Goal: Transaction & Acquisition: Download file/media

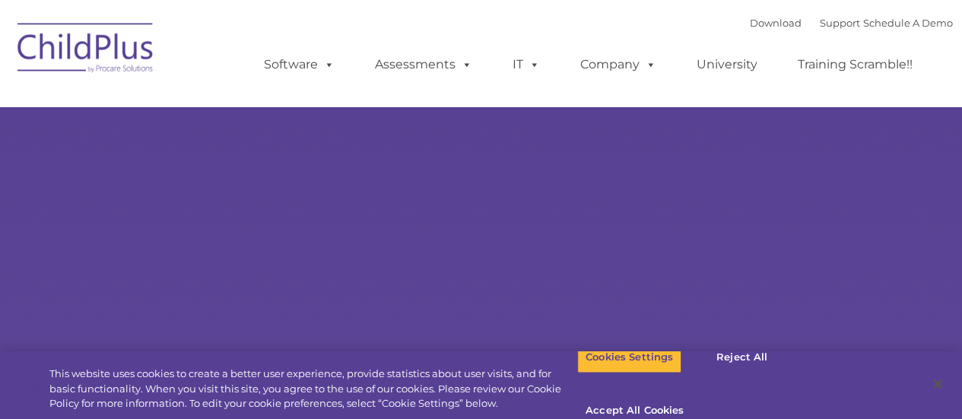
select select "MEDIUM"
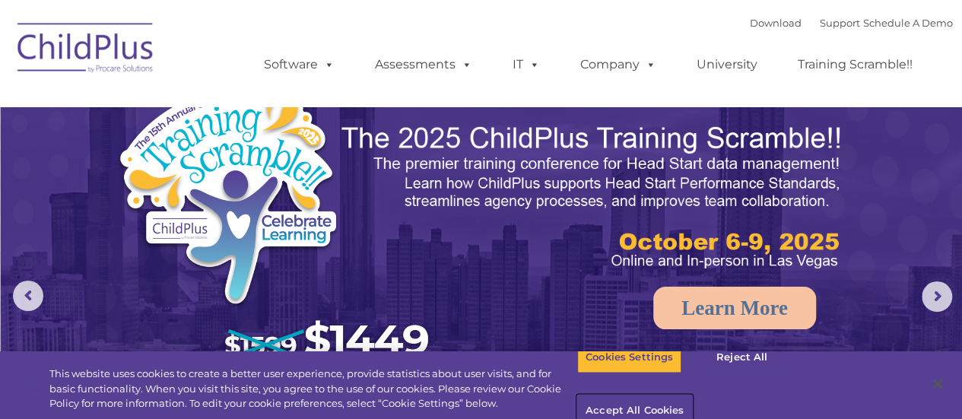
click at [692, 395] on button "Accept All Cookies" at bounding box center [634, 411] width 115 height 32
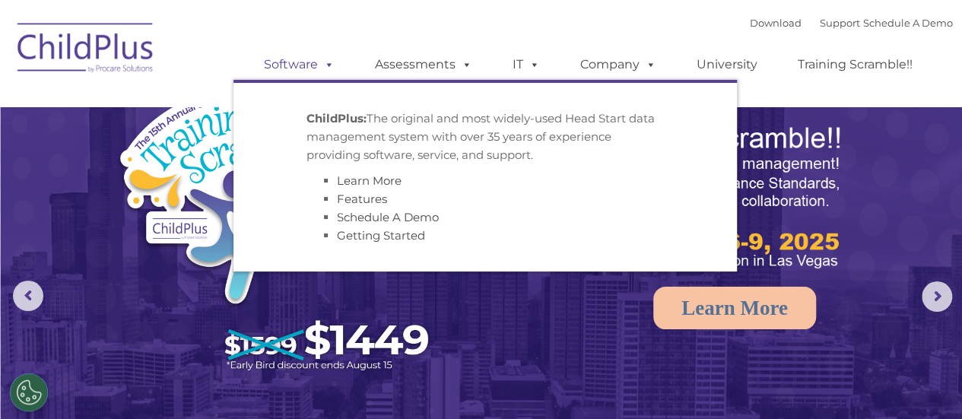
click at [291, 65] on link "Software" at bounding box center [299, 64] width 101 height 30
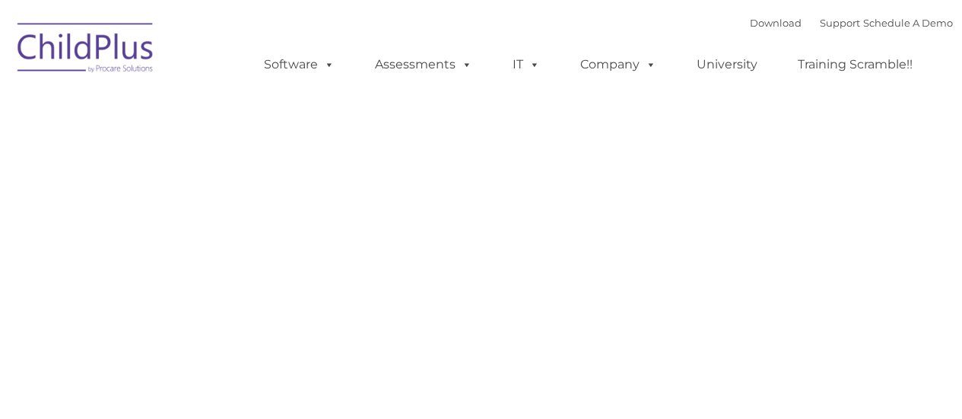
type input ""
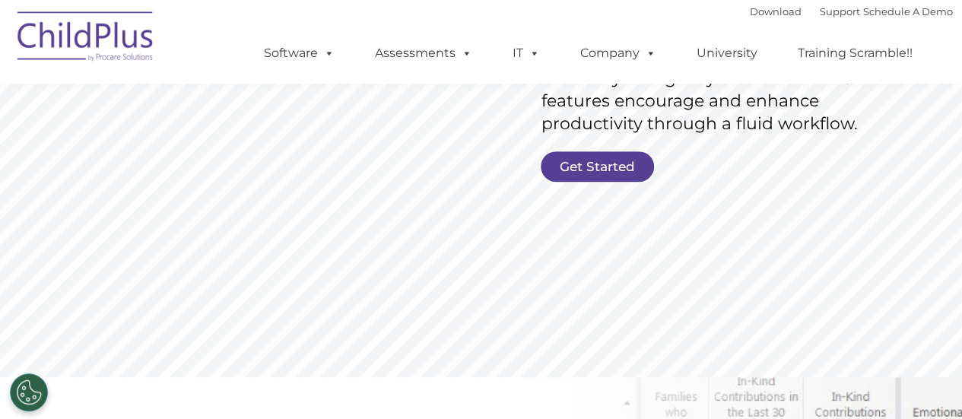
scroll to position [280, 0]
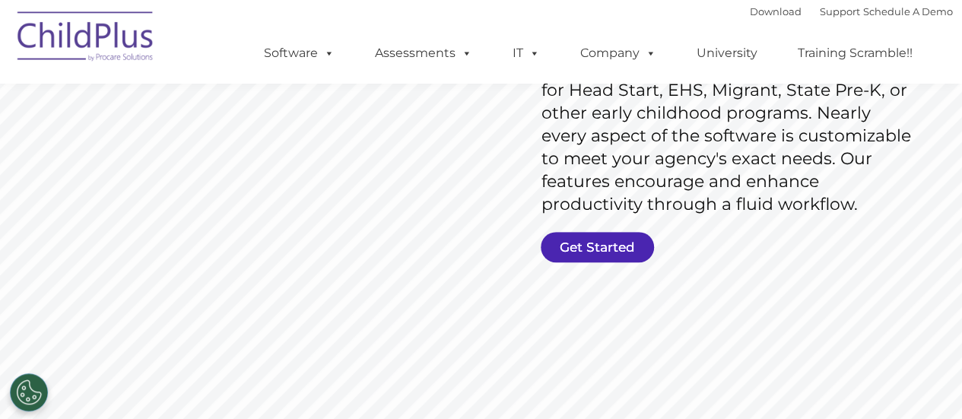
click at [573, 241] on link "Get Started" at bounding box center [597, 247] width 113 height 30
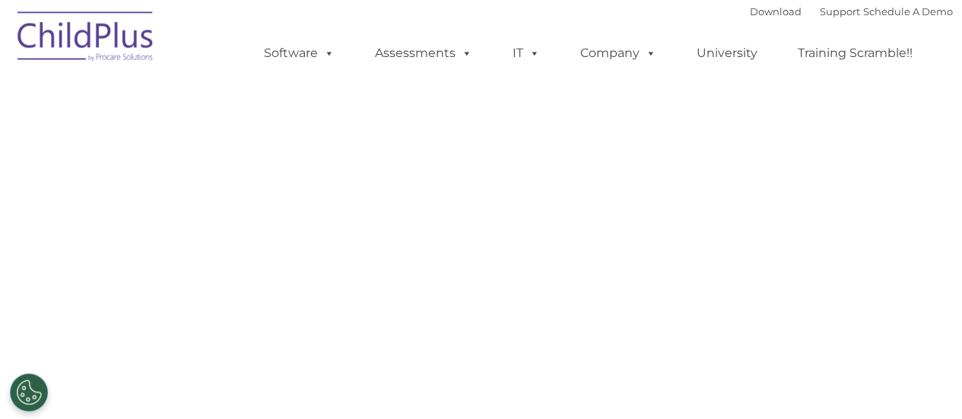
select select "MEDIUM"
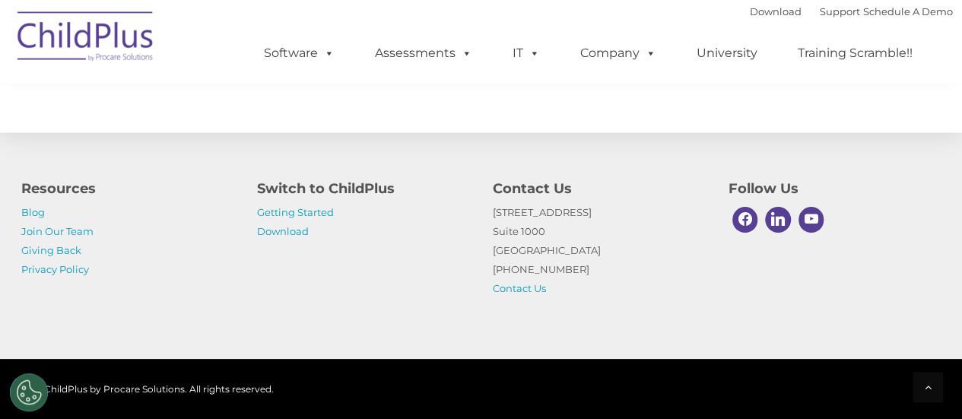
scroll to position [921, 0]
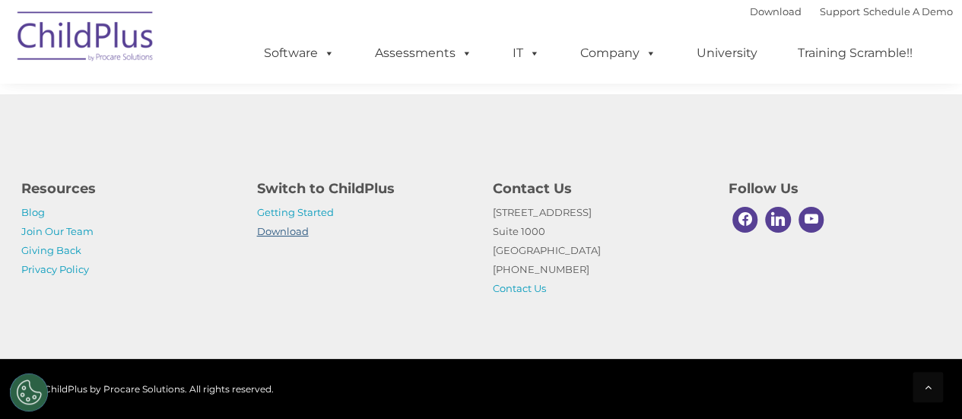
click at [270, 233] on link "Download" at bounding box center [283, 231] width 52 height 12
